Goal: Entertainment & Leisure: Consume media (video, audio)

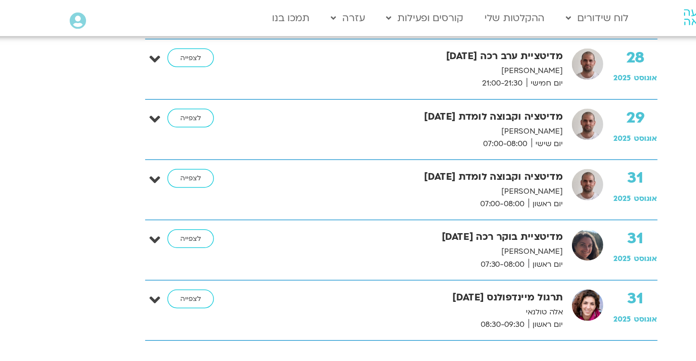
scroll to position [2410, 0]
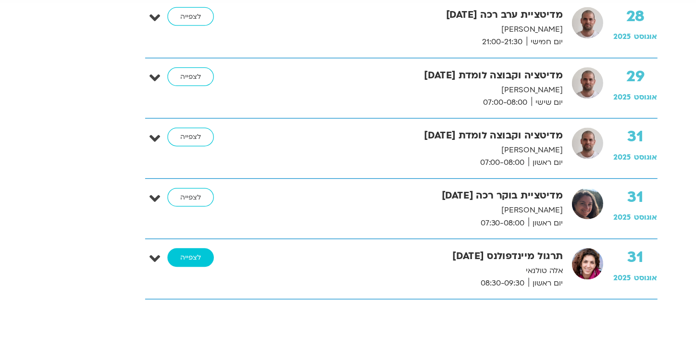
click at [187, 242] on link "לצפייה" at bounding box center [179, 239] width 37 height 15
